Goal: Information Seeking & Learning: Learn about a topic

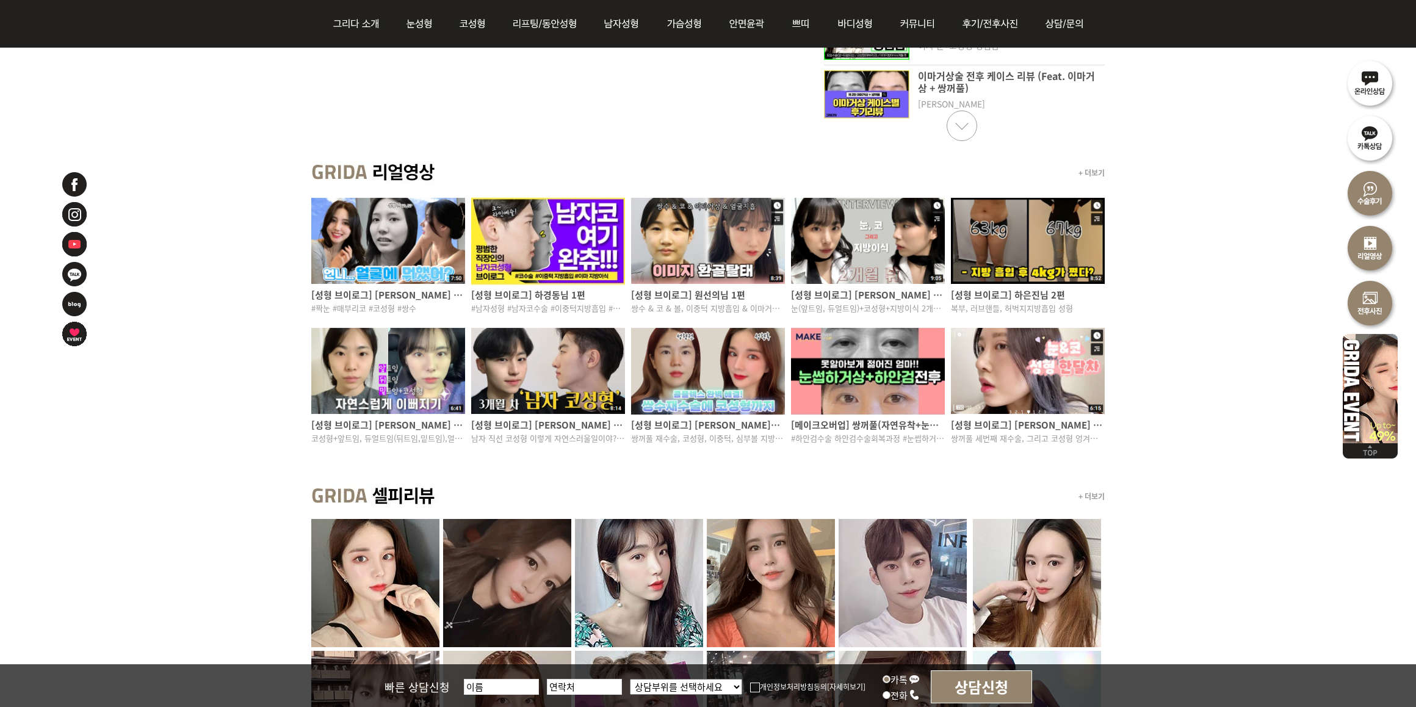
scroll to position [839, 0]
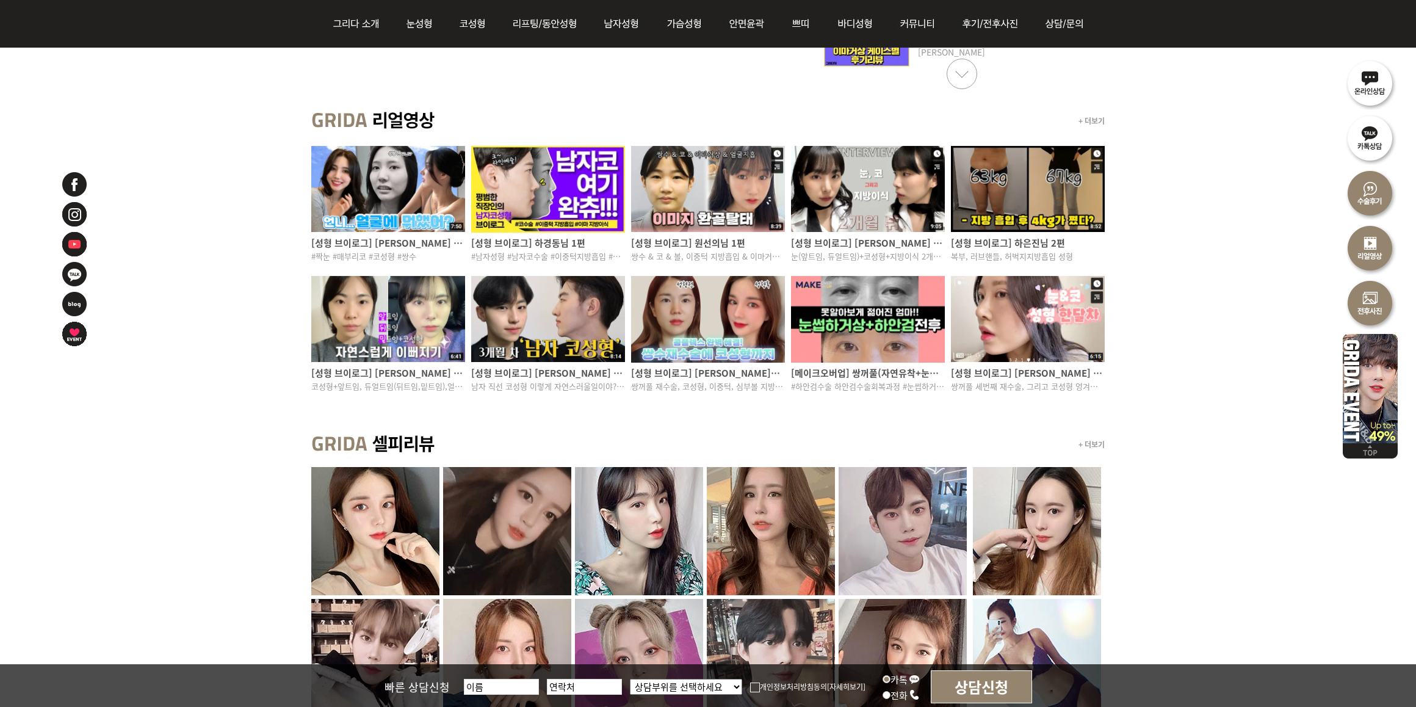
click at [1028, 431] on div "+ 더보기" at bounding box center [707, 444] width 793 height 45
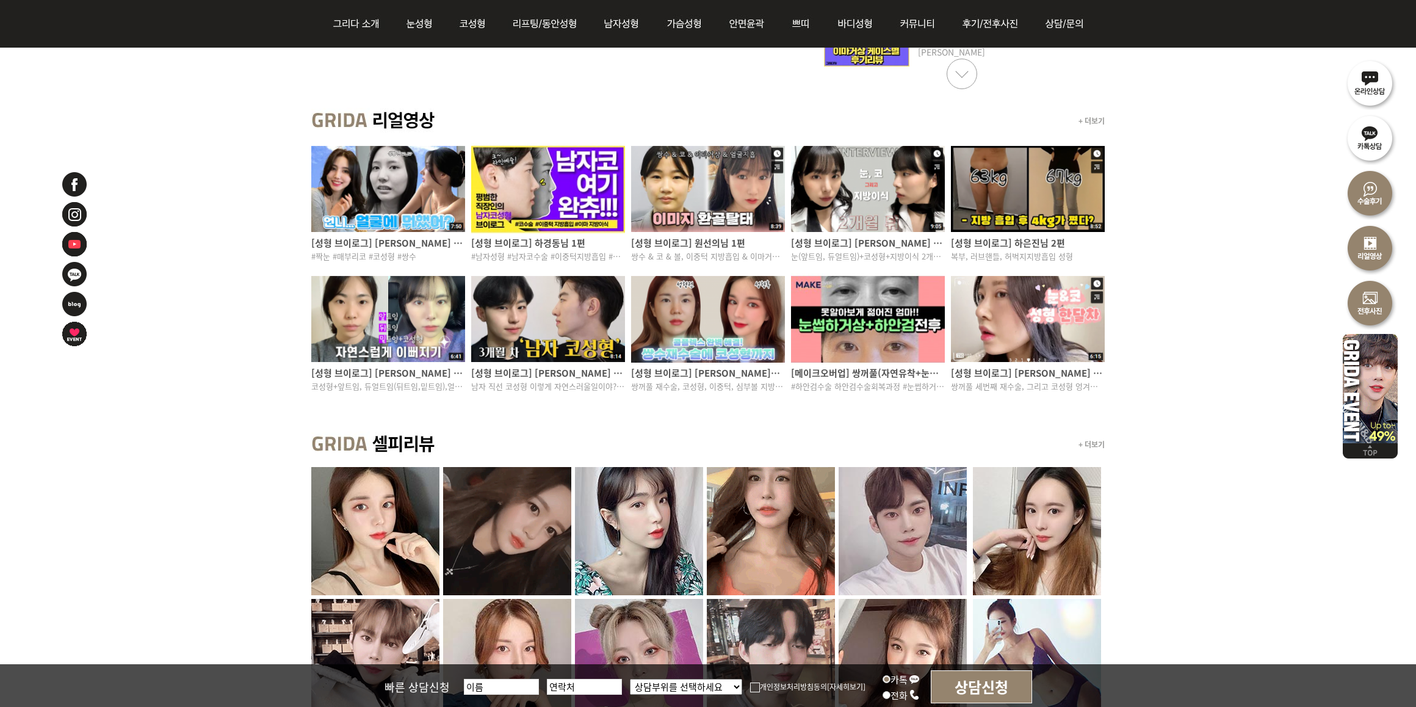
click at [1029, 428] on div "+ 더보기" at bounding box center [707, 444] width 793 height 45
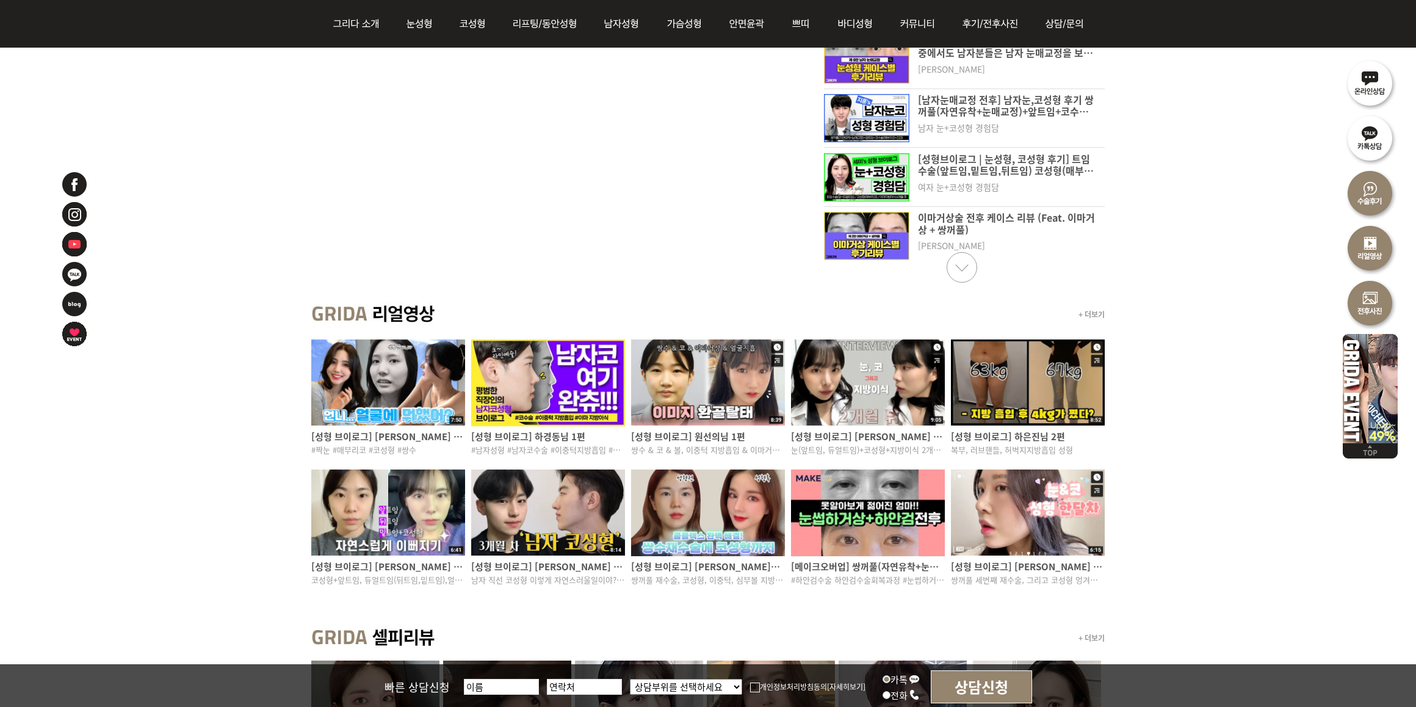
scroll to position [381, 0]
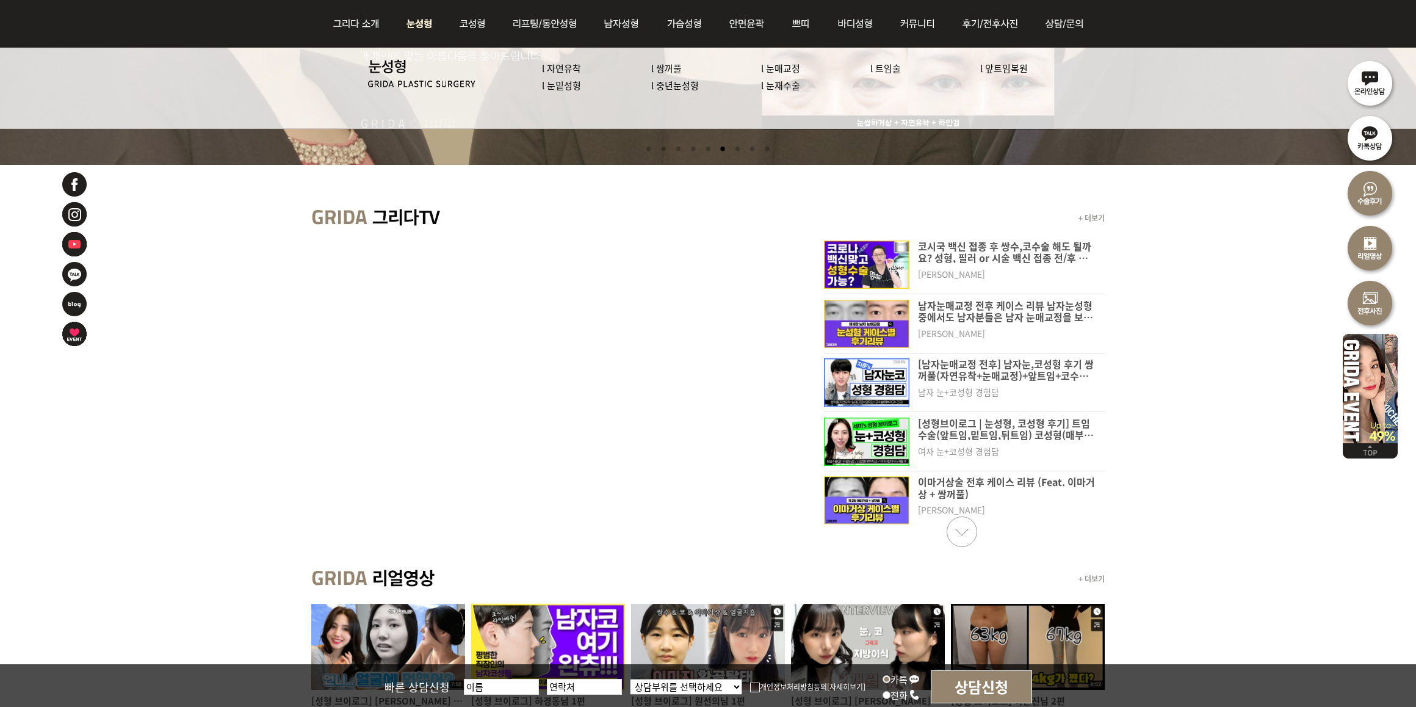
click at [565, 63] on link "l 자연유착" at bounding box center [561, 68] width 39 height 13
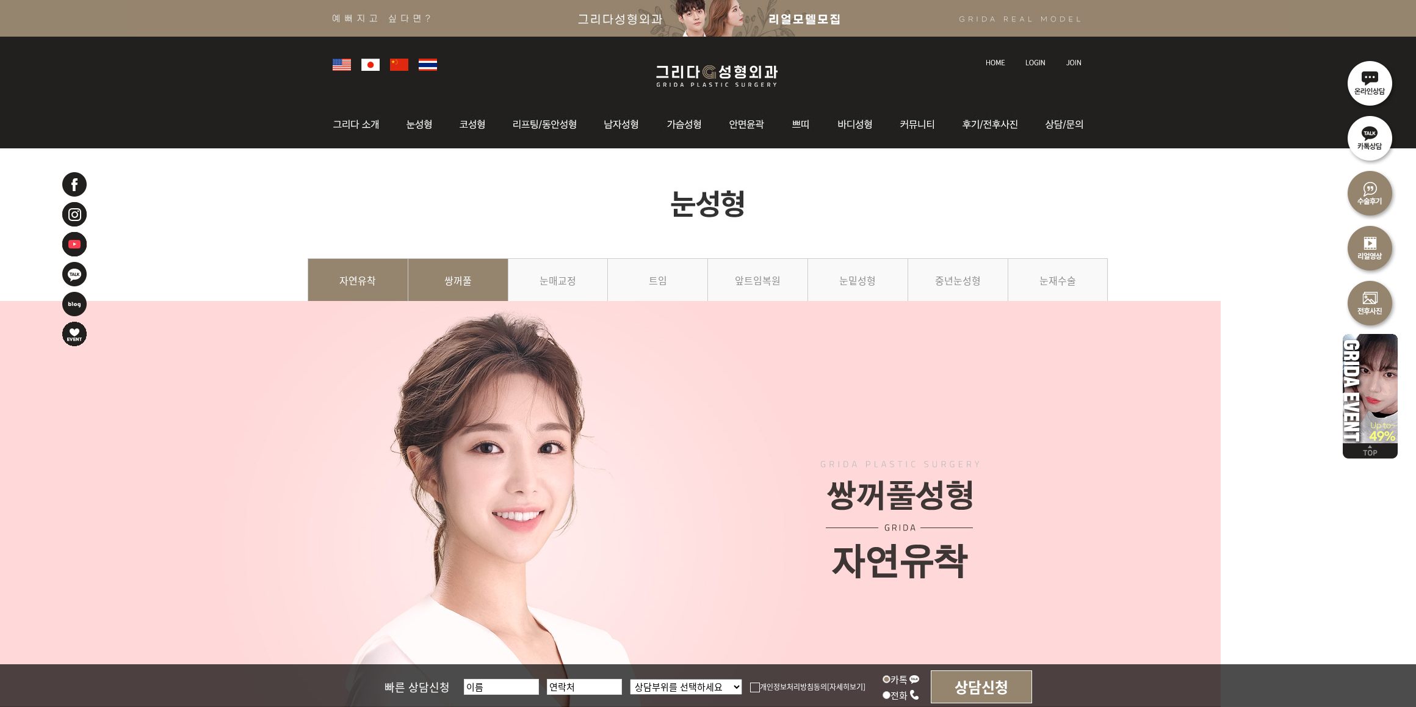
click at [499, 314] on link "쌍꺼풀" at bounding box center [458, 286] width 100 height 56
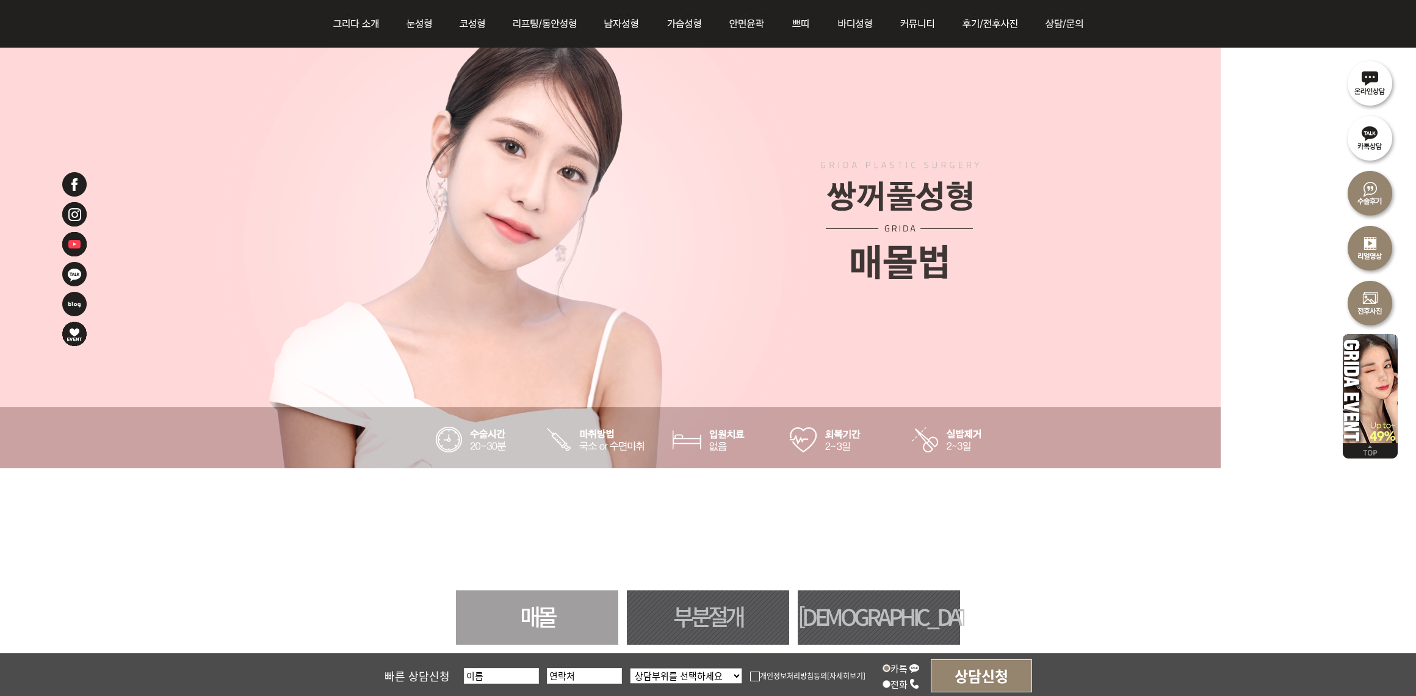
scroll to position [458, 0]
